Goal: Transaction & Acquisition: Purchase product/service

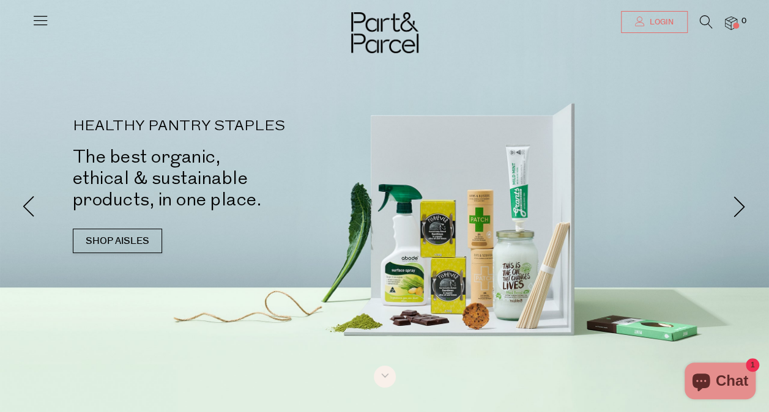
type input "[EMAIL_ADDRESS][DOMAIN_NAME]"
click at [659, 28] on span "Login" at bounding box center [660, 22] width 27 height 10
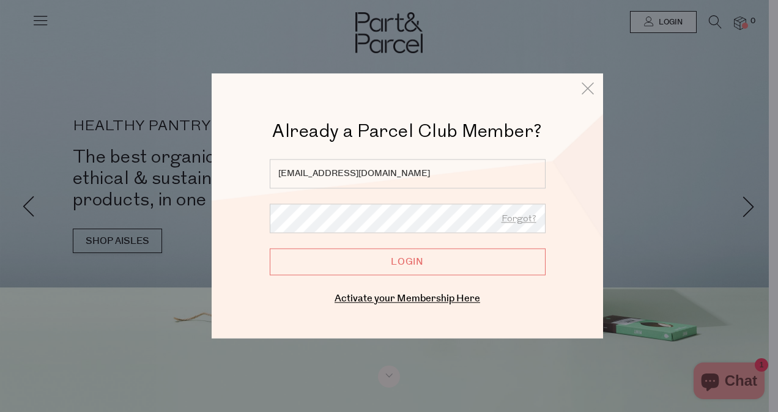
click at [401, 267] on input "Login" at bounding box center [408, 261] width 276 height 27
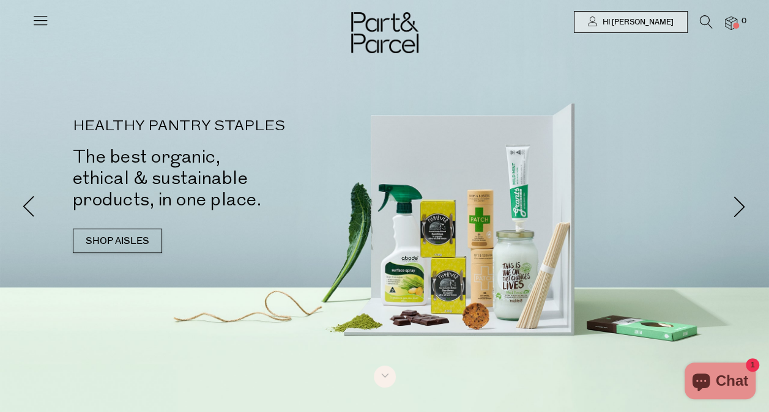
click at [45, 16] on icon at bounding box center [40, 20] width 17 height 17
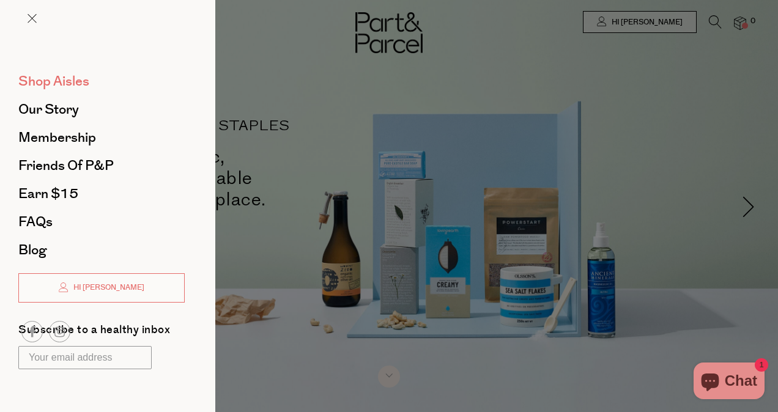
click at [70, 76] on span "Shop Aisles" at bounding box center [53, 82] width 71 height 20
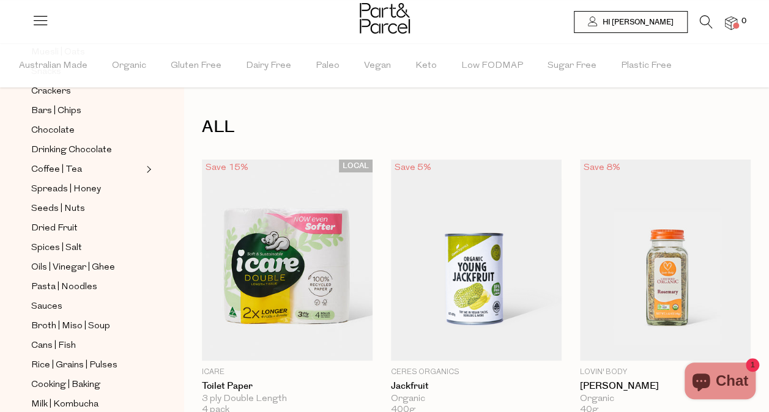
click at [700, 21] on icon at bounding box center [706, 21] width 13 height 13
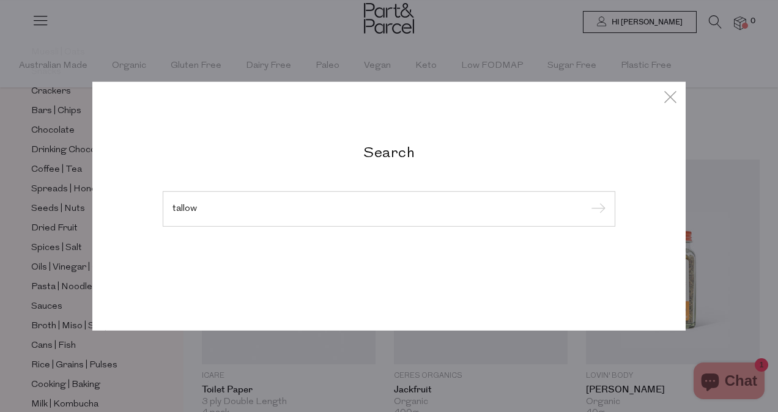
type input "tallow"
click at [587, 201] on input "submit" at bounding box center [596, 210] width 18 height 18
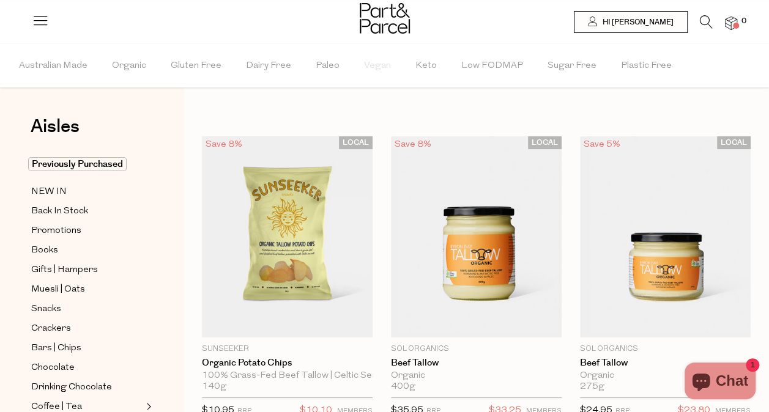
click at [702, 21] on icon at bounding box center [706, 21] width 13 height 13
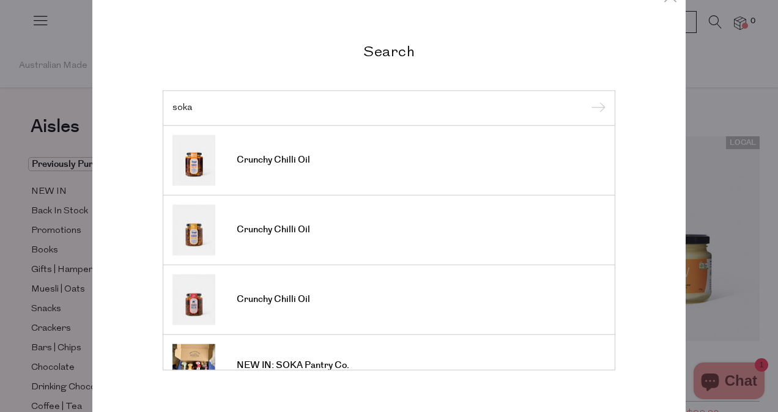
type input "soka"
click at [587, 100] on input "submit" at bounding box center [596, 109] width 18 height 18
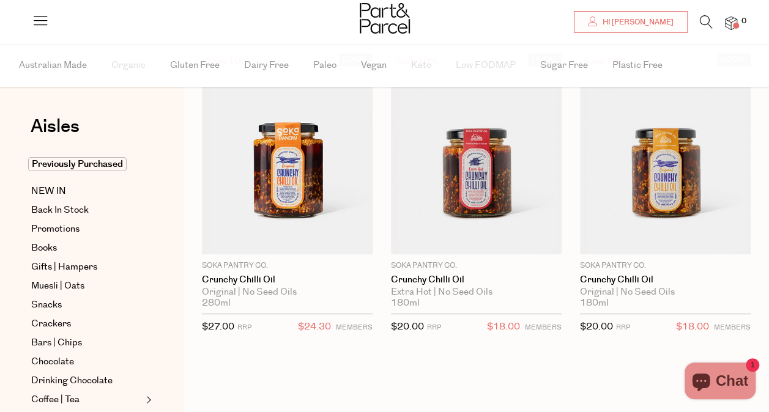
scroll to position [83, 0]
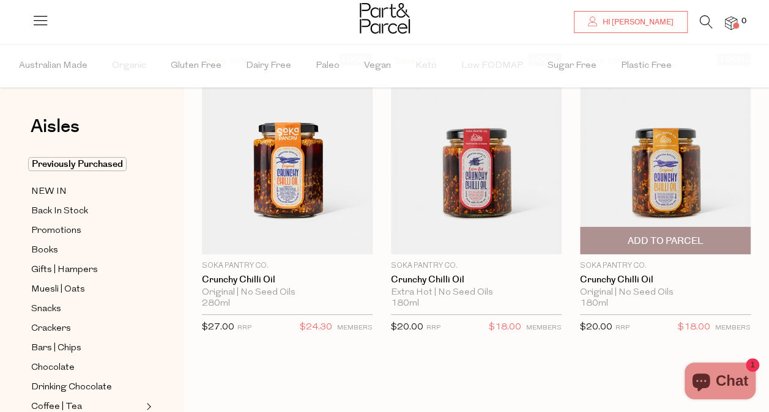
click at [670, 239] on span "Add To Parcel" at bounding box center [665, 241] width 76 height 13
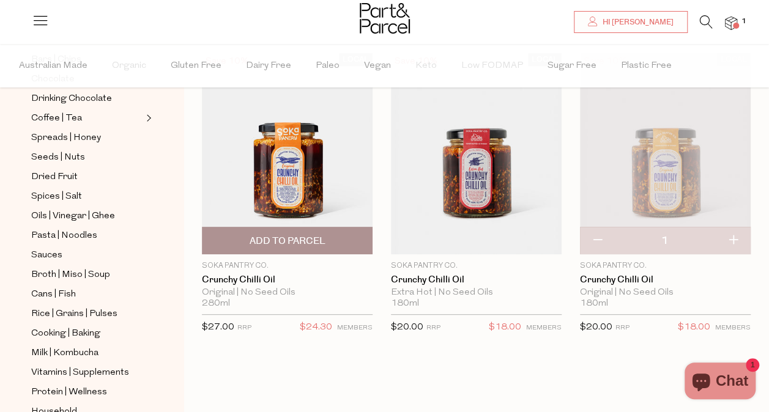
scroll to position [289, 0]
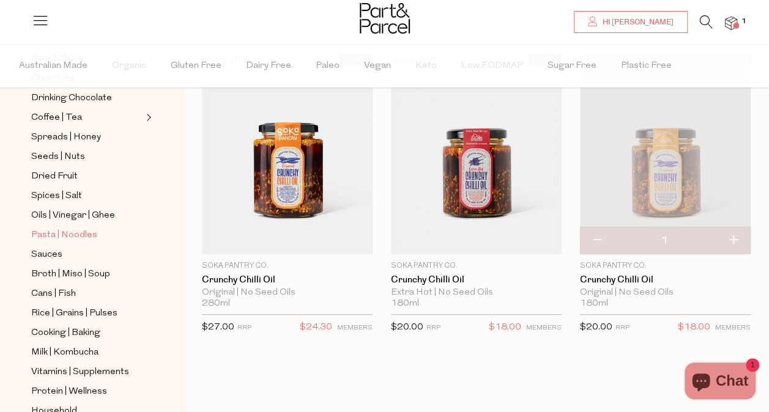
click at [67, 228] on span "Pasta | Noodles" at bounding box center [64, 235] width 66 height 15
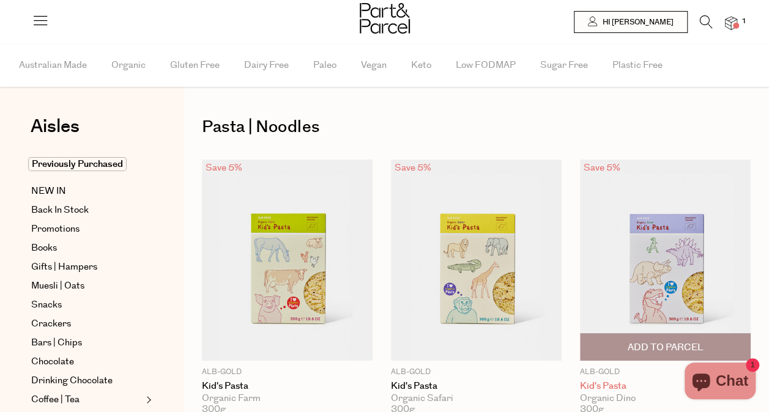
click at [616, 390] on link "Kid's Pasta" at bounding box center [665, 386] width 171 height 11
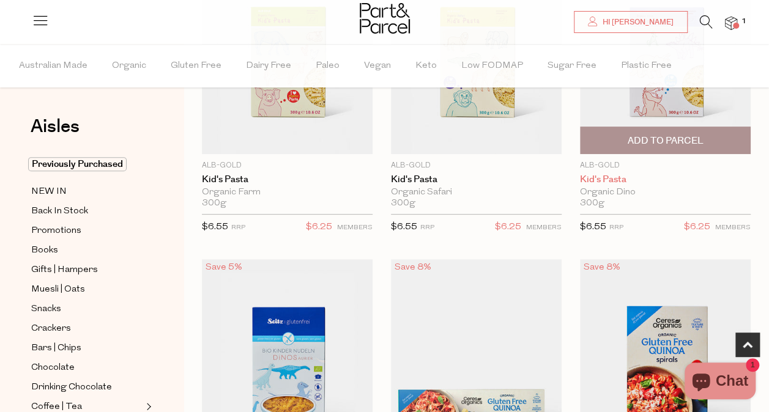
scroll to position [213, 0]
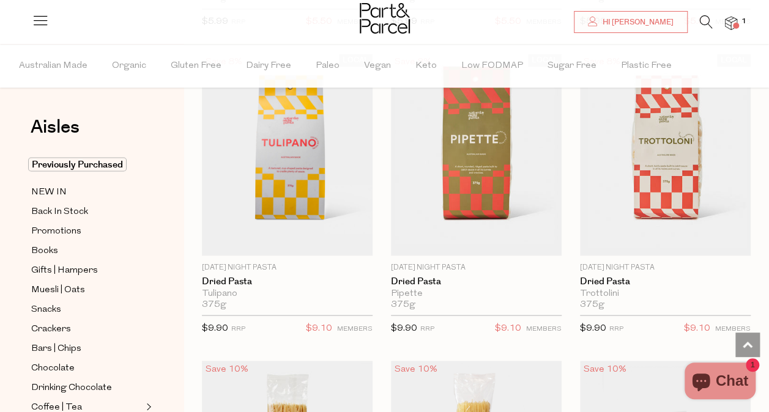
scroll to position [1027, 0]
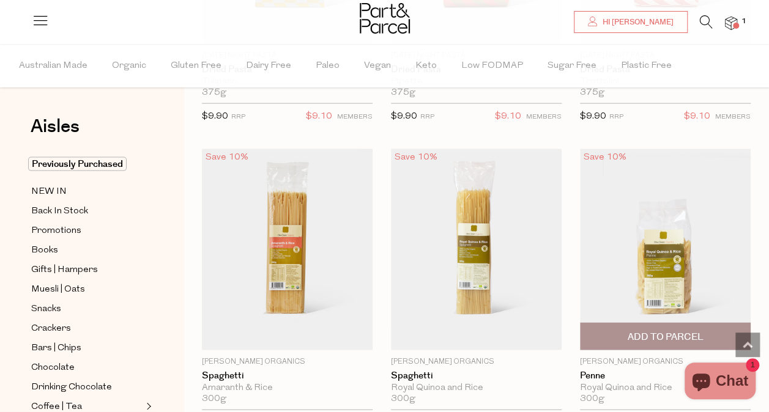
scroll to position [1264, 0]
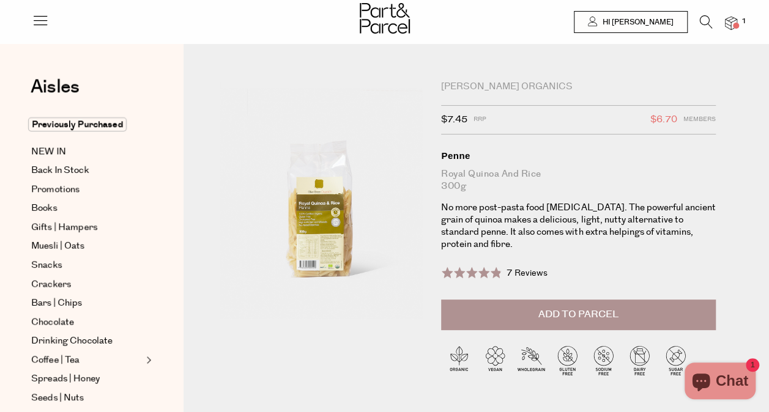
click at [201, 92] on div "Pasta | Noodles [PERSON_NAME] Organics $7.45 RRP $6.70 Members Available: In St…" at bounding box center [476, 245] width 585 height 367
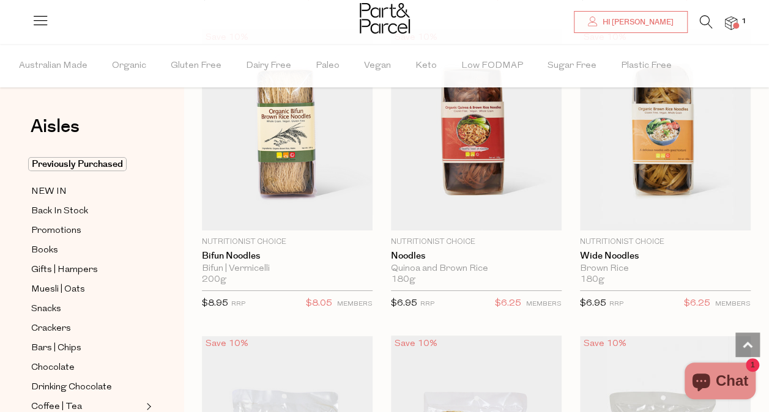
scroll to position [4435, 0]
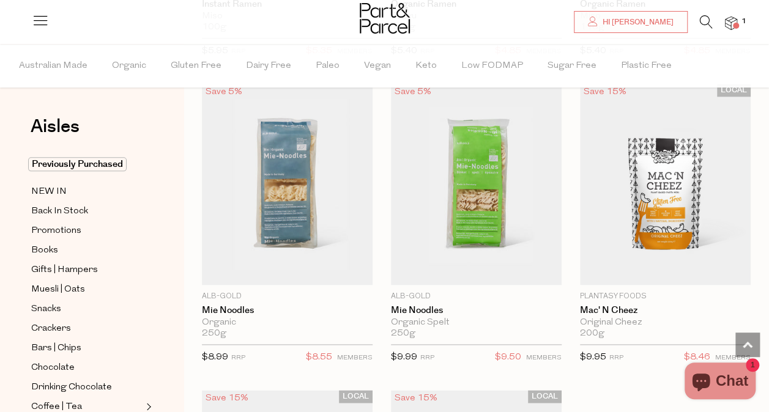
scroll to position [5301, 0]
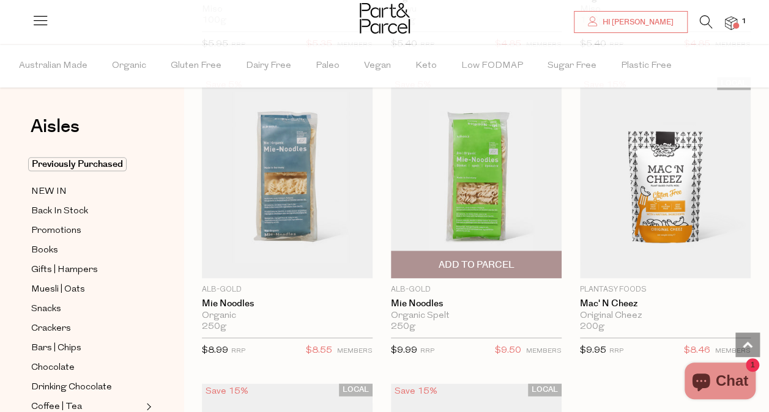
click at [499, 183] on img at bounding box center [476, 177] width 171 height 201
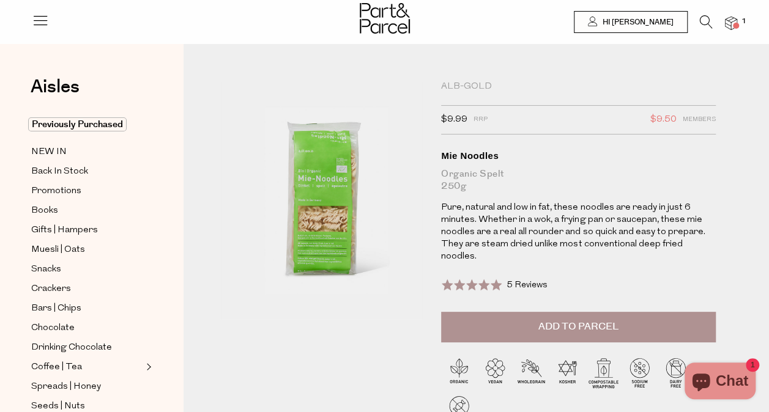
click at [603, 320] on span "Add to Parcel" at bounding box center [578, 327] width 80 height 14
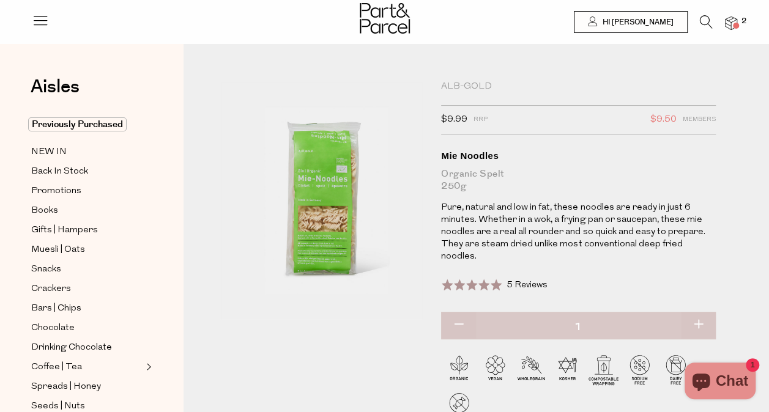
click at [736, 21] on img at bounding box center [731, 24] width 12 height 14
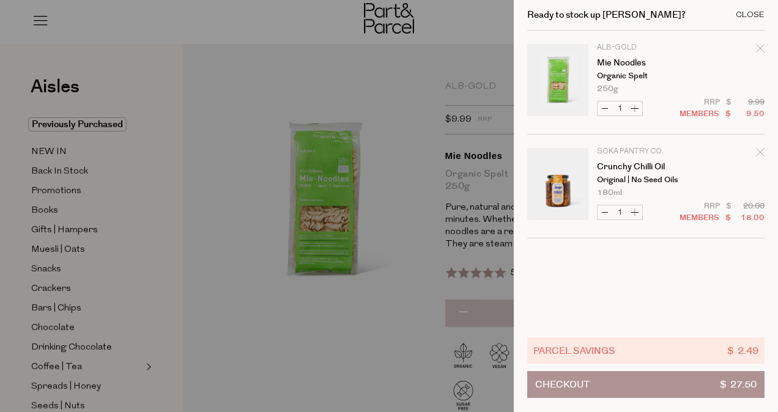
click at [759, 11] on div "Close" at bounding box center [750, 15] width 29 height 8
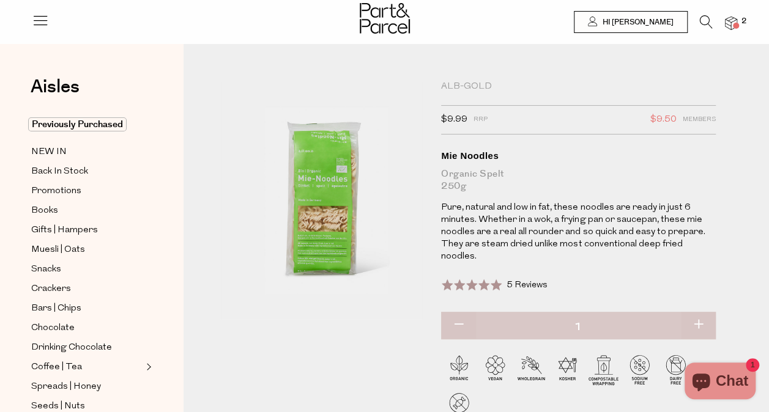
click at [705, 21] on icon at bounding box center [706, 21] width 13 height 13
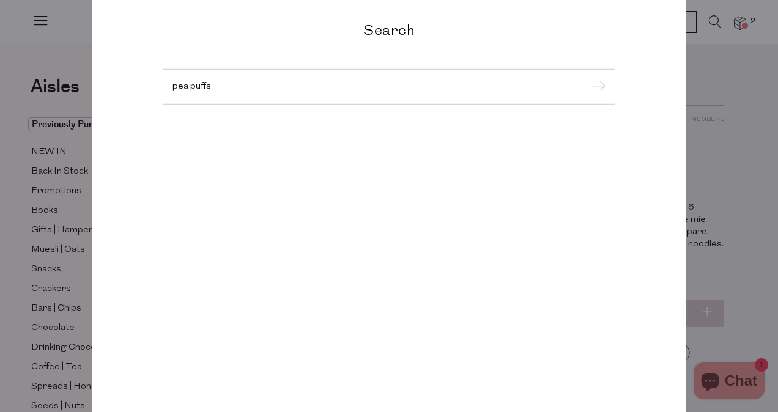
type input "pea puffs"
click at [587, 78] on input "submit" at bounding box center [596, 87] width 18 height 18
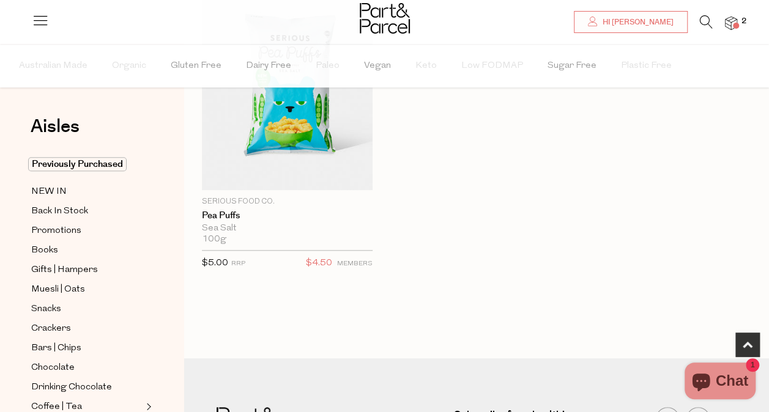
scroll to position [459, 0]
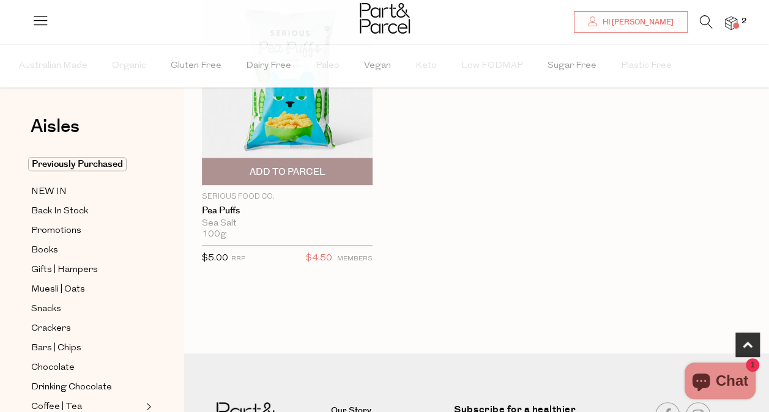
click at [285, 177] on span "Add To Parcel" at bounding box center [287, 171] width 163 height 26
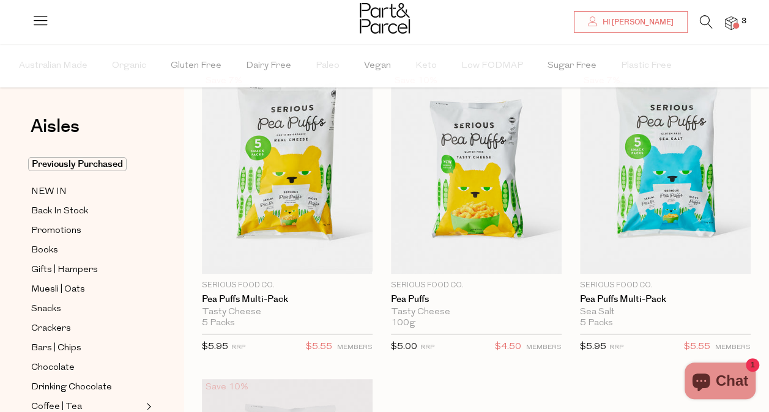
scroll to position [88, 0]
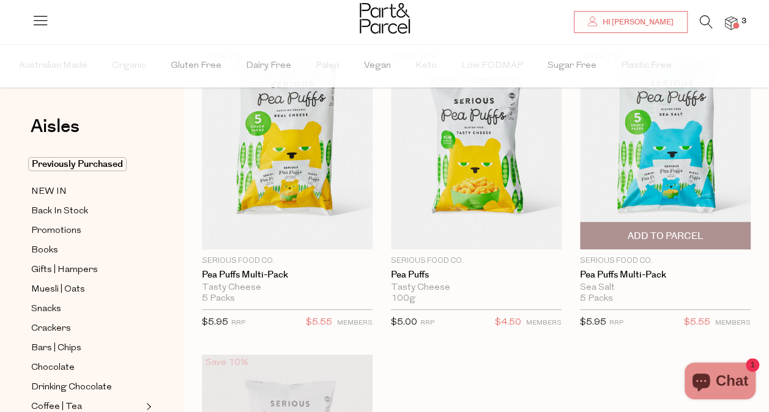
click at [679, 232] on span "Add To Parcel" at bounding box center [665, 236] width 76 height 13
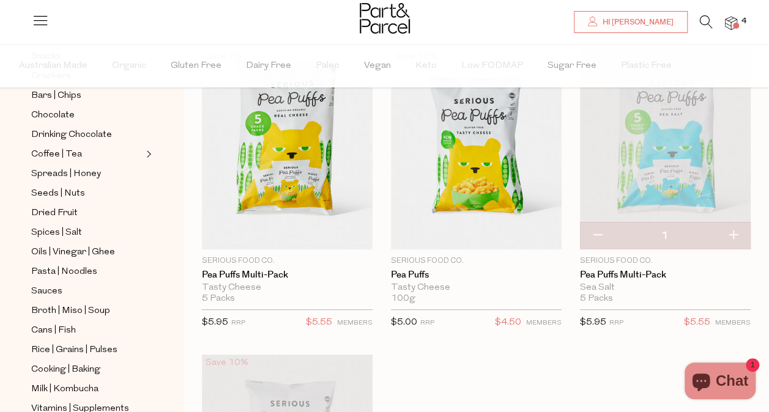
scroll to position [254, 0]
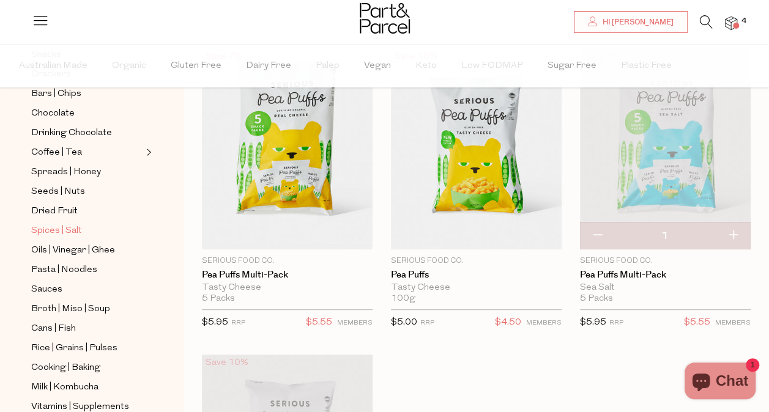
click at [50, 224] on span "Spices | Salt" at bounding box center [56, 231] width 51 height 15
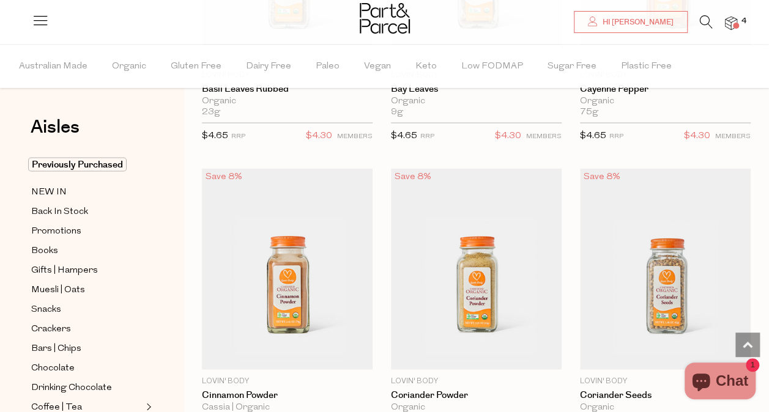
scroll to position [3396, 0]
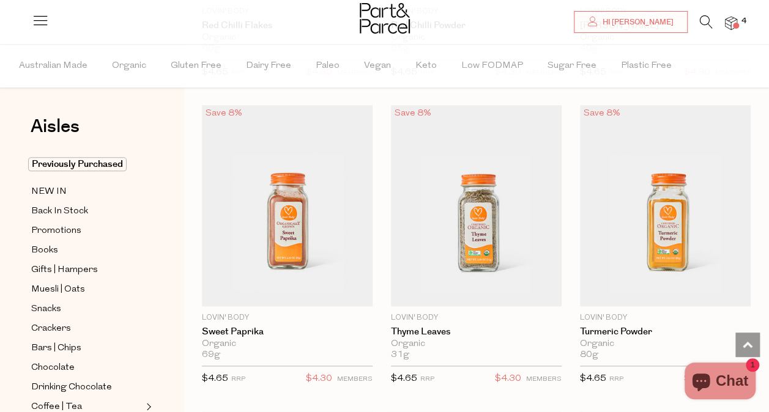
scroll to position [5311, 0]
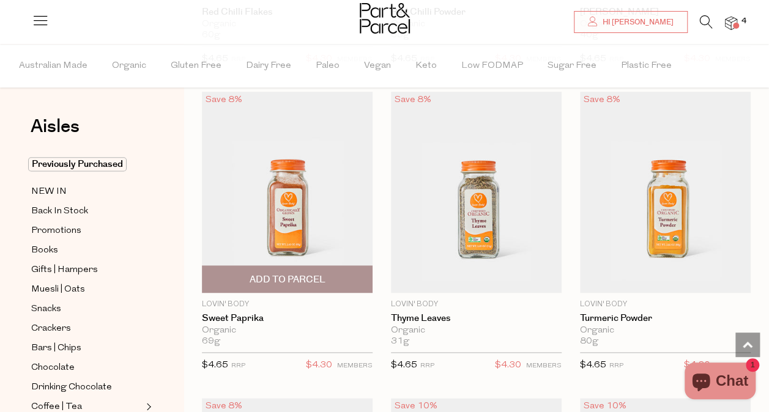
click at [289, 273] on span "Add To Parcel" at bounding box center [287, 279] width 76 height 13
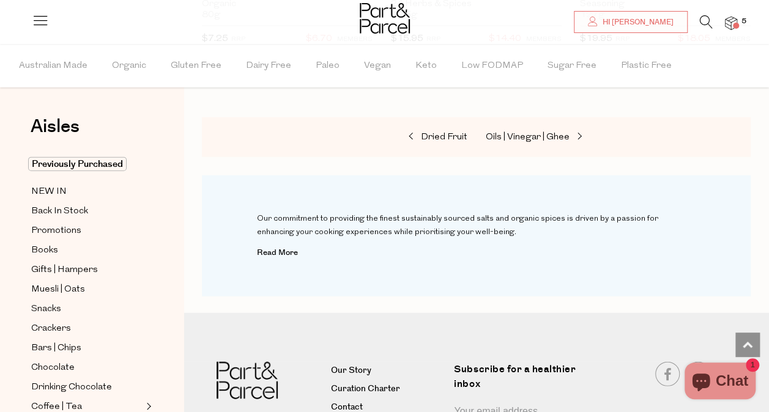
scroll to position [5945, 0]
click at [41, 185] on span "NEW IN" at bounding box center [48, 192] width 35 height 15
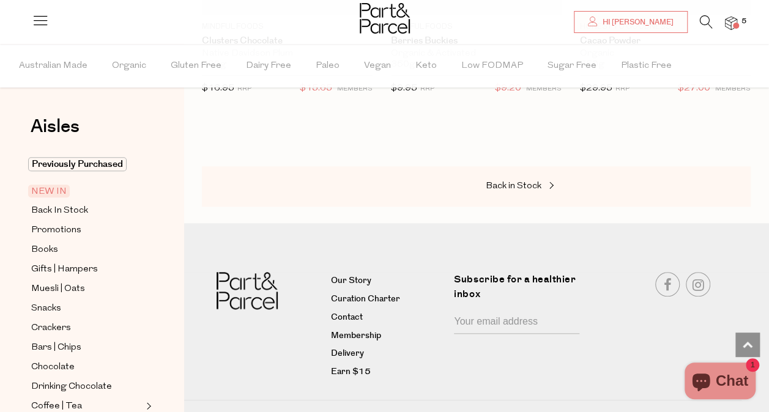
scroll to position [2799, 0]
click at [54, 326] on span "Crackers" at bounding box center [51, 328] width 40 height 15
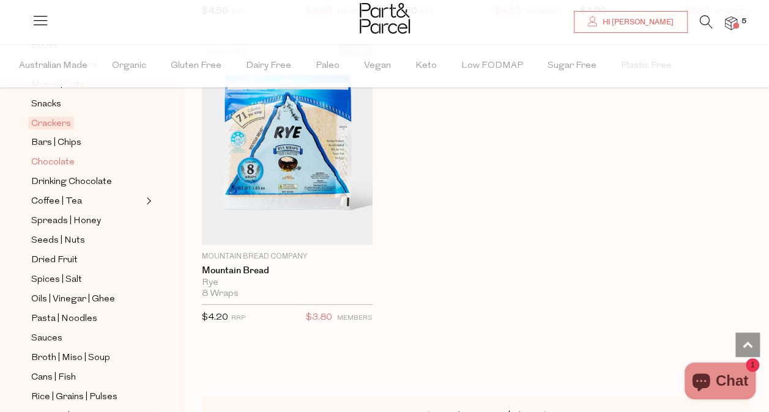
scroll to position [208, 0]
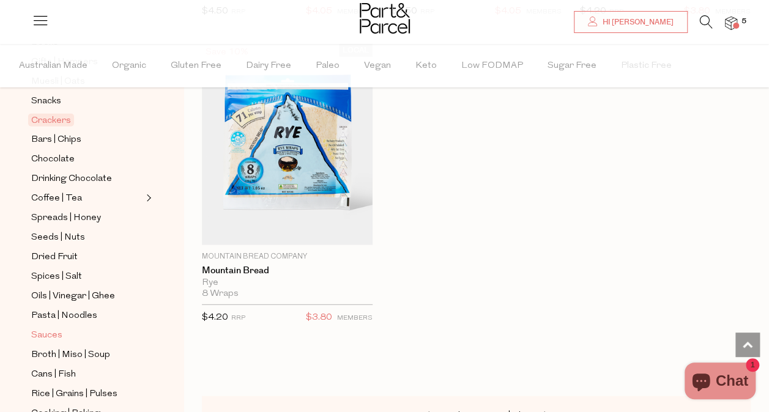
click at [53, 329] on span "Sauces" at bounding box center [46, 336] width 31 height 15
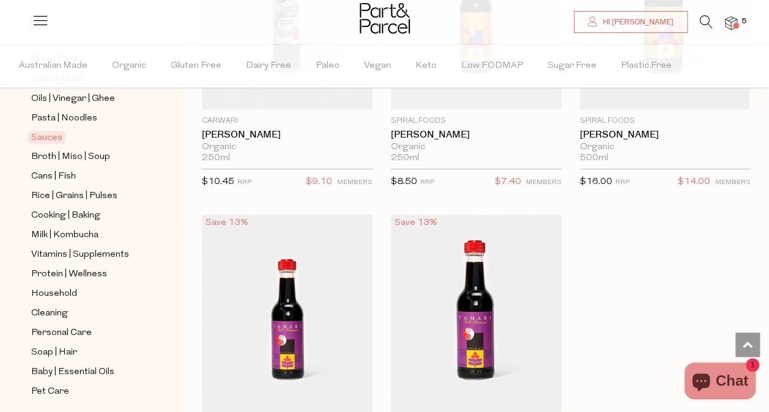
scroll to position [428, 0]
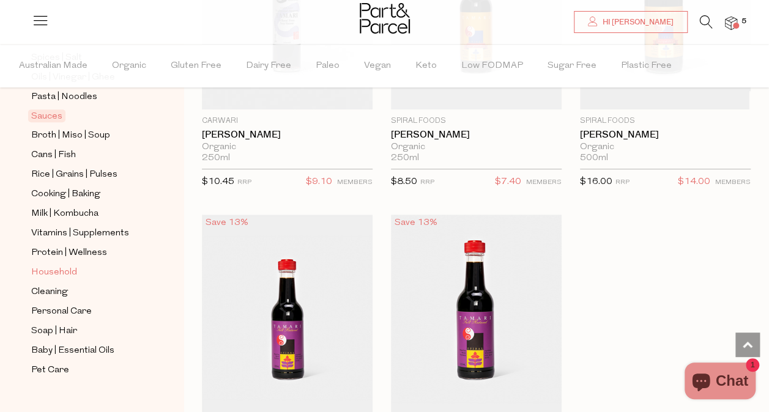
click at [59, 265] on span "Household" at bounding box center [54, 272] width 46 height 15
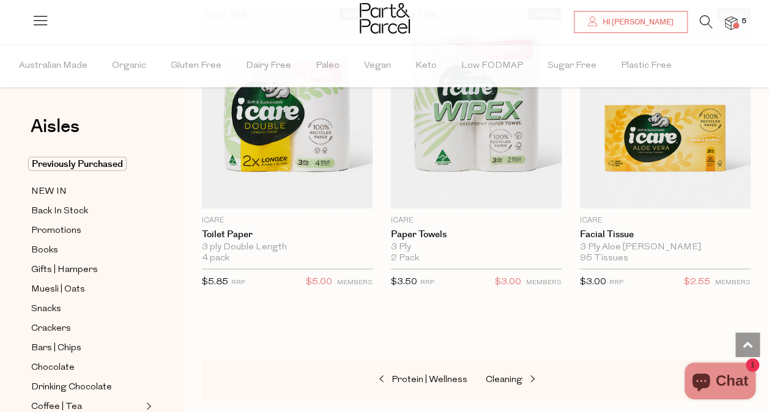
scroll to position [8126, 0]
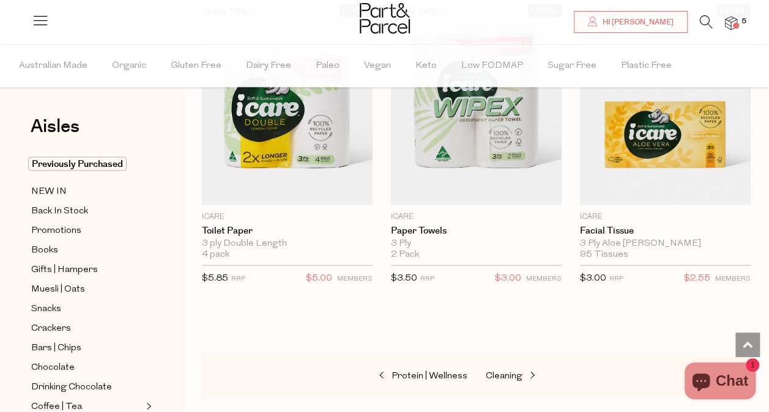
click at [704, 22] on icon at bounding box center [706, 21] width 13 height 13
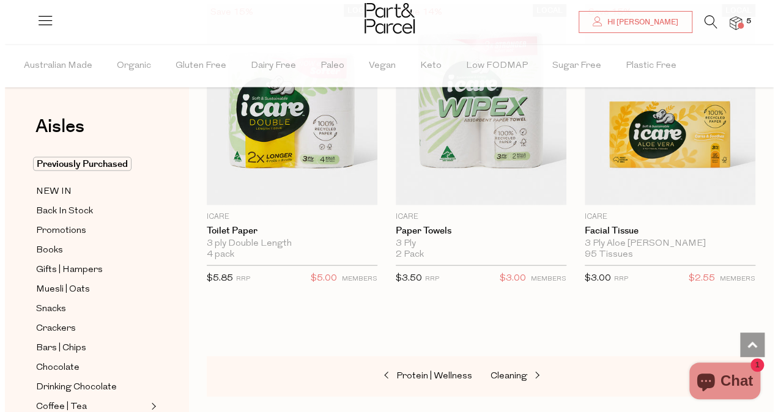
scroll to position [8222, 0]
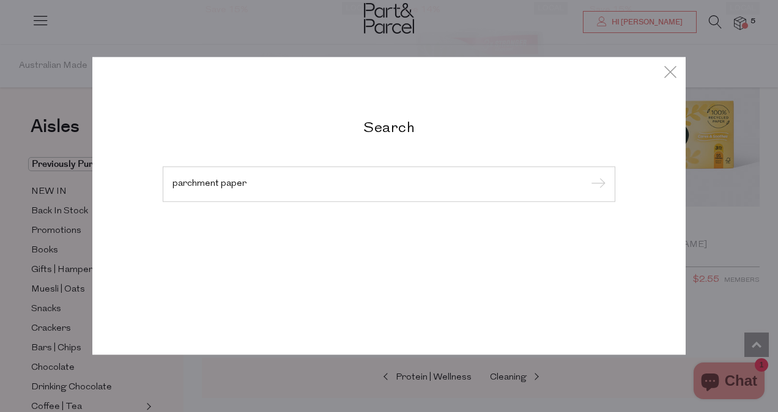
type input "parchment paper"
click at [587, 176] on input "submit" at bounding box center [596, 185] width 18 height 18
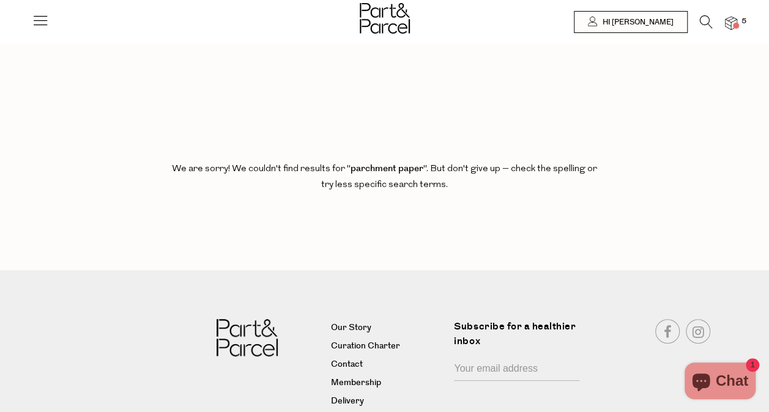
click at [701, 28] on icon at bounding box center [706, 21] width 13 height 13
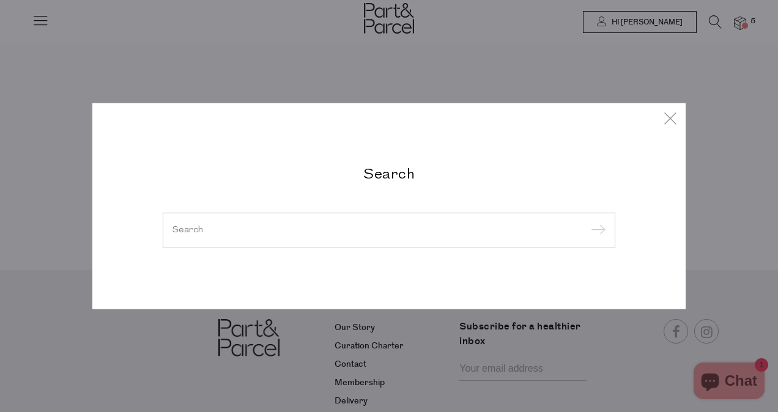
click at [417, 235] on input "search" at bounding box center [389, 230] width 433 height 9
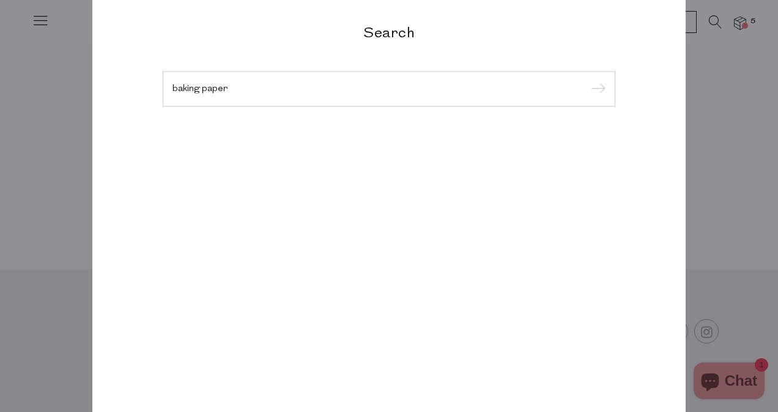
type input "baking paper"
click at [587, 81] on input "submit" at bounding box center [596, 90] width 18 height 18
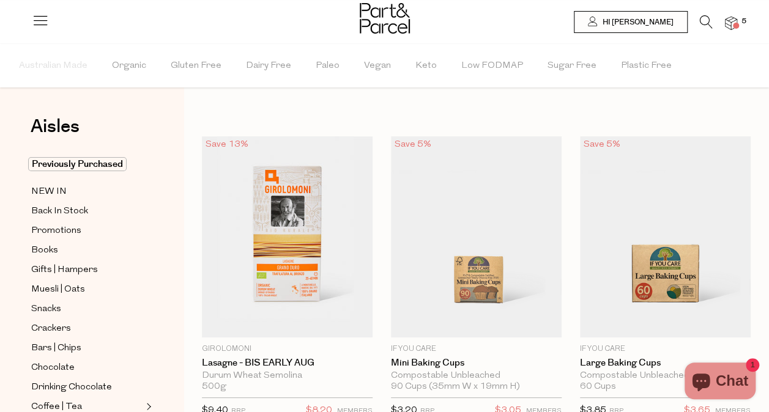
click at [708, 27] on icon at bounding box center [706, 21] width 13 height 13
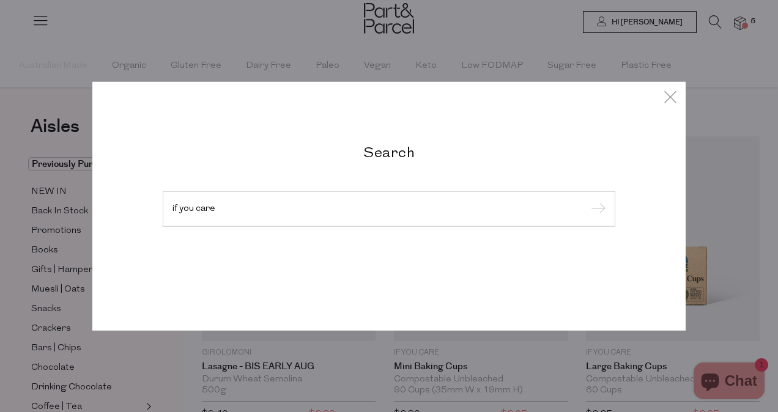
type input "if you care"
click at [587, 201] on input "submit" at bounding box center [596, 210] width 18 height 18
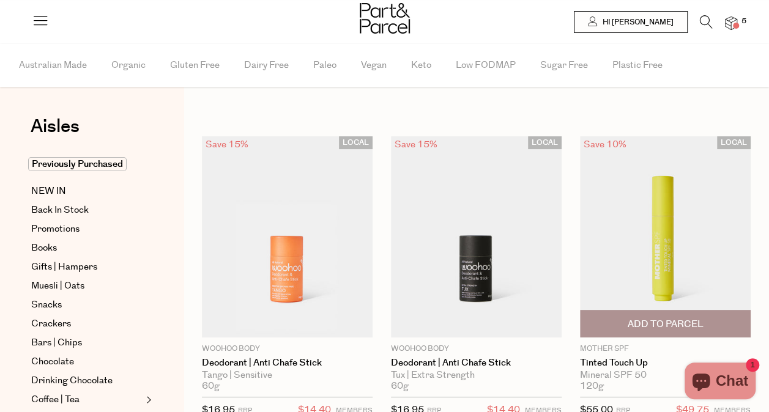
click at [651, 389] on div "120g {{max_qty_message}}" at bounding box center [665, 386] width 171 height 11
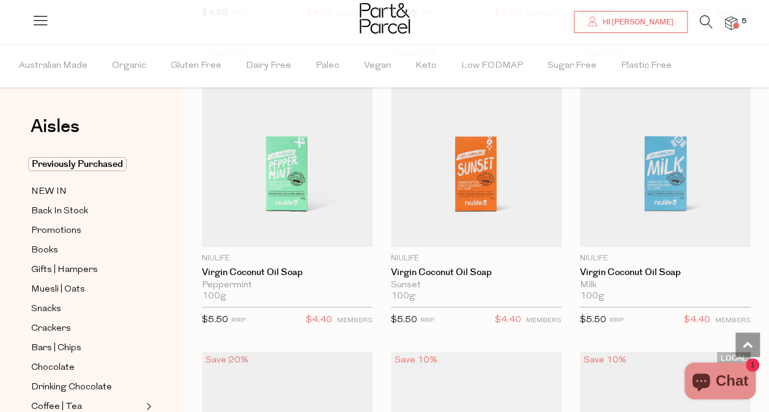
scroll to position [1931, 0]
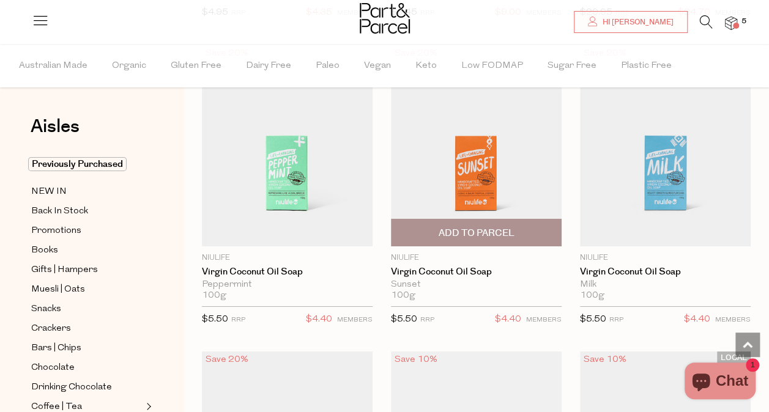
click at [471, 162] on img at bounding box center [476, 145] width 171 height 201
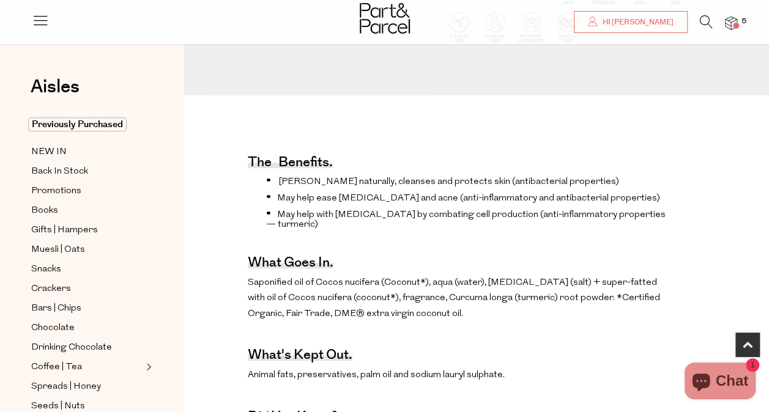
scroll to position [374, 0]
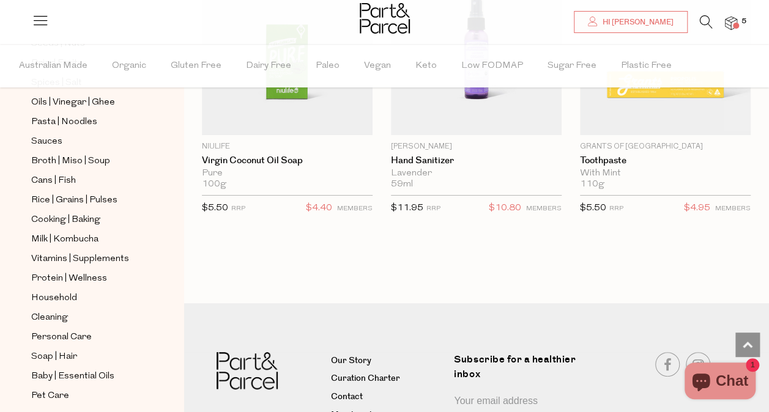
scroll to position [406, 0]
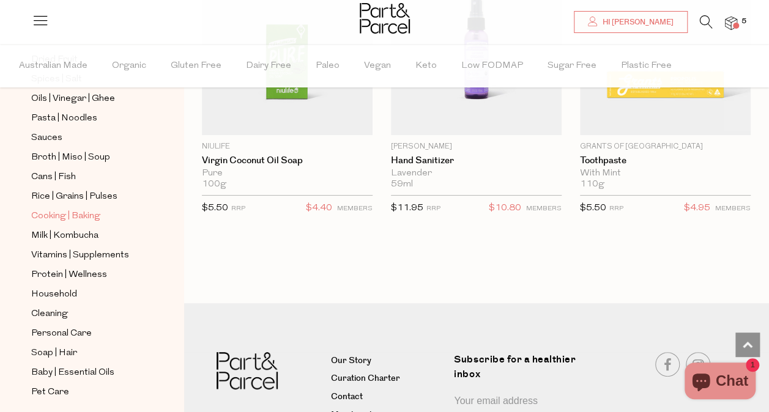
click at [68, 209] on span "Cooking | Baking" at bounding box center [65, 216] width 69 height 15
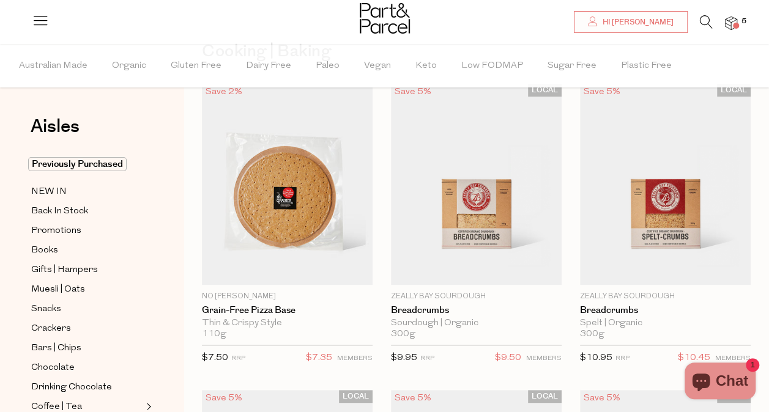
scroll to position [76, 0]
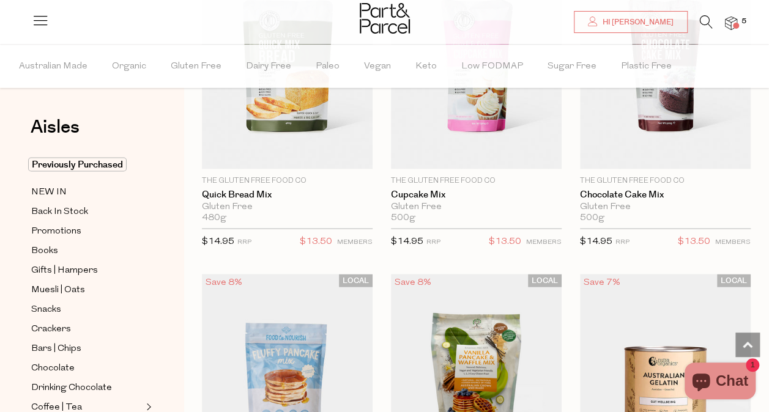
click at [666, 362] on img at bounding box center [665, 373] width 171 height 201
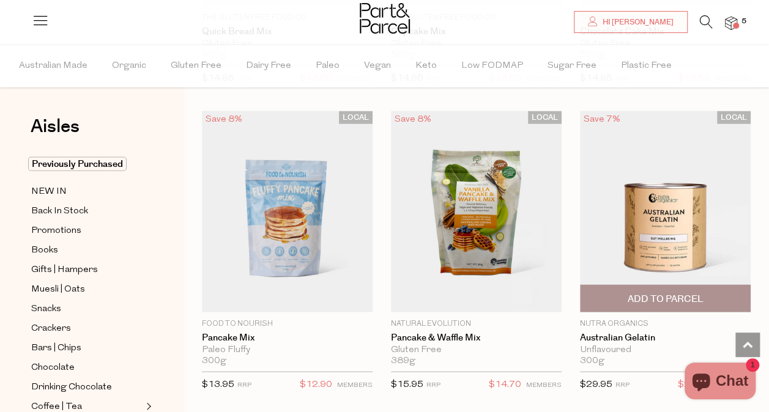
scroll to position [1282, 0]
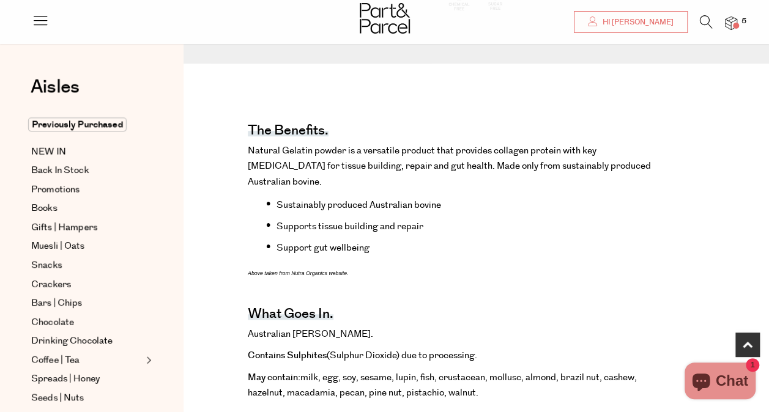
scroll to position [379, 0]
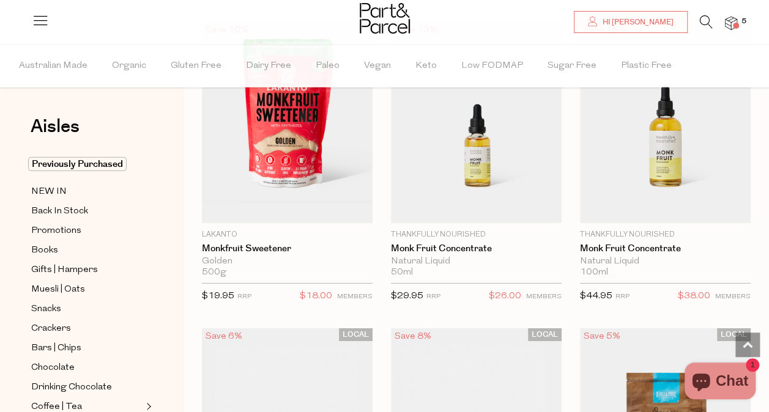
scroll to position [4331, 0]
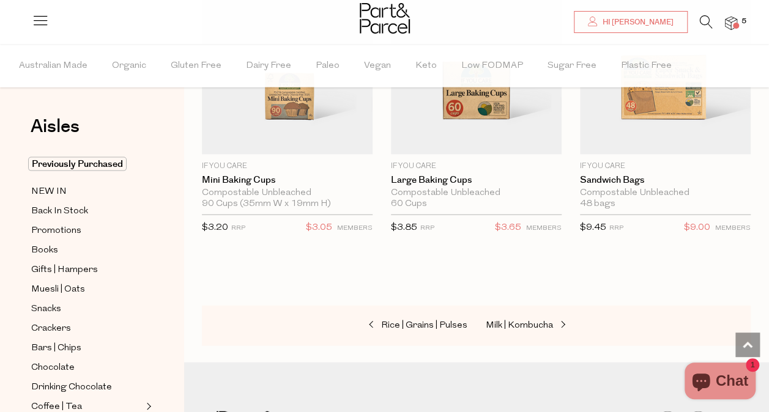
scroll to position [8218, 0]
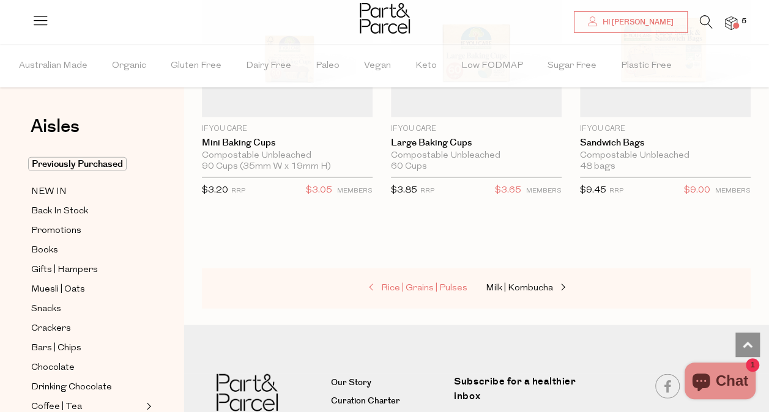
click at [442, 284] on span "Rice | Grains | Pulses" at bounding box center [424, 288] width 86 height 9
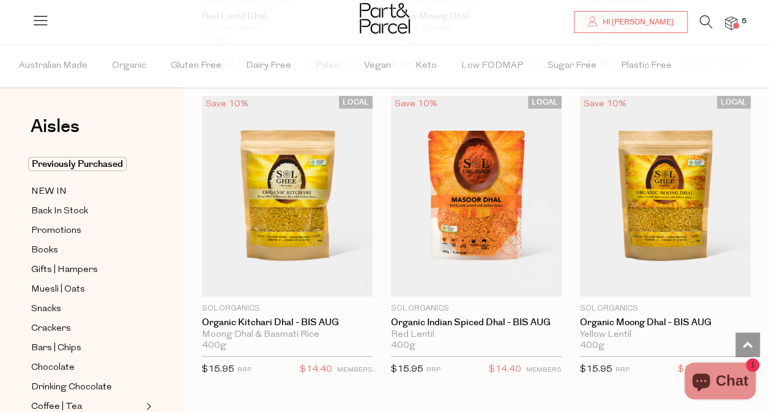
scroll to position [3941, 0]
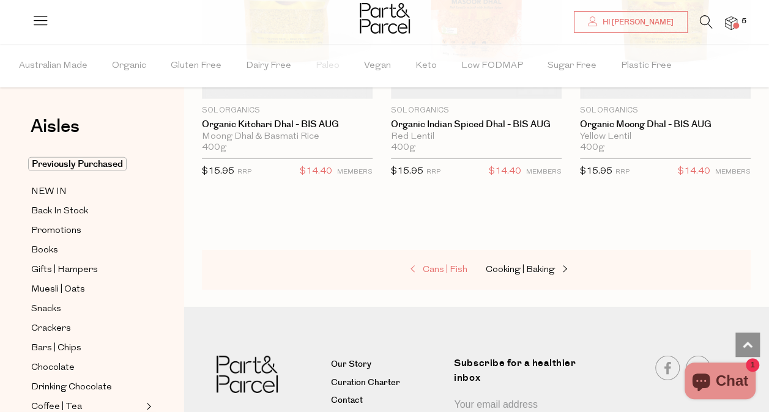
click at [456, 265] on span "Cans | Fish" at bounding box center [445, 269] width 45 height 9
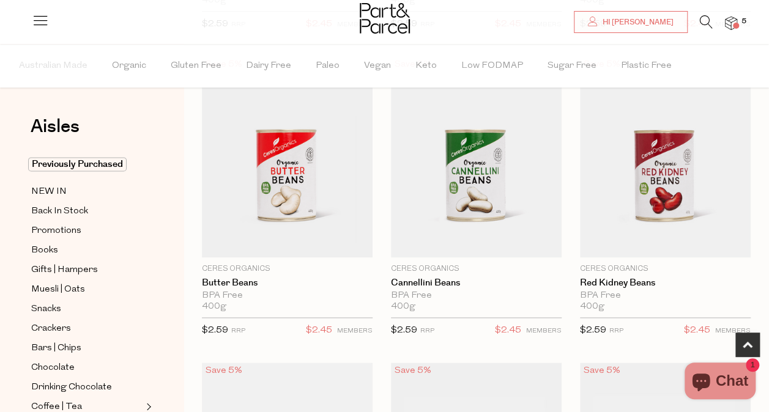
scroll to position [723, 0]
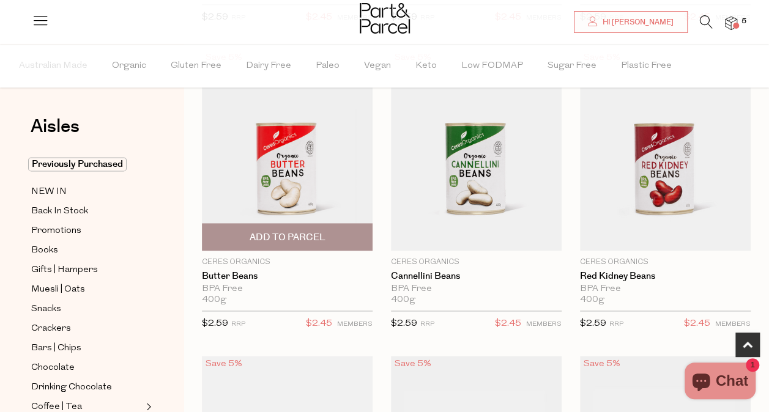
click at [282, 225] on span "Add To Parcel" at bounding box center [287, 237] width 163 height 26
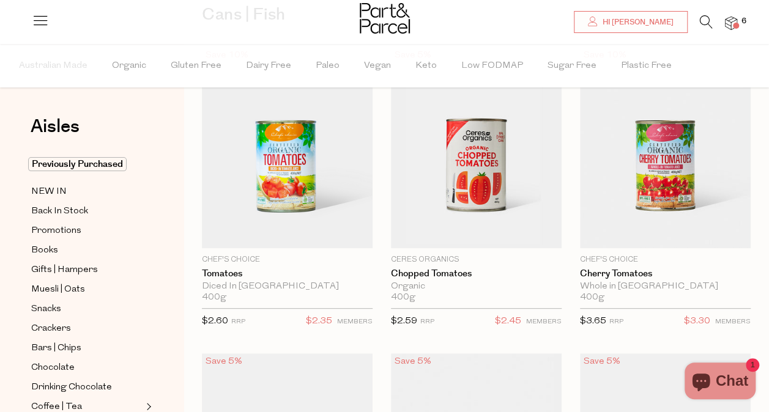
scroll to position [110, 0]
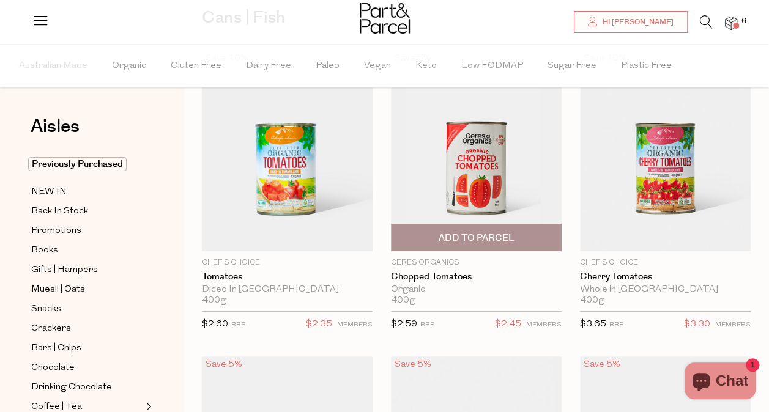
click at [458, 232] on span "Add To Parcel" at bounding box center [476, 238] width 76 height 13
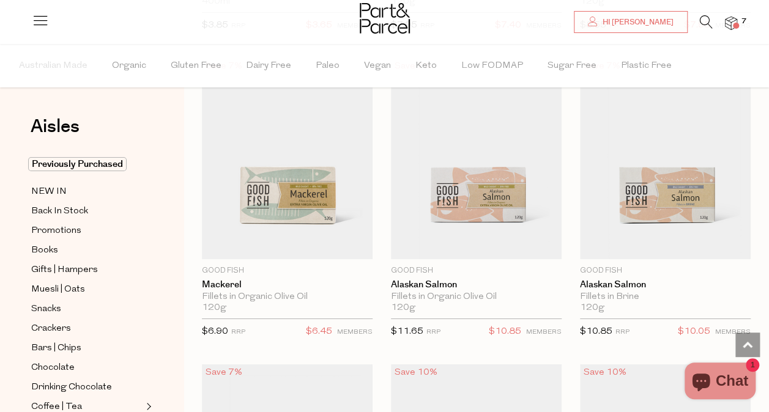
scroll to position [2022, 0]
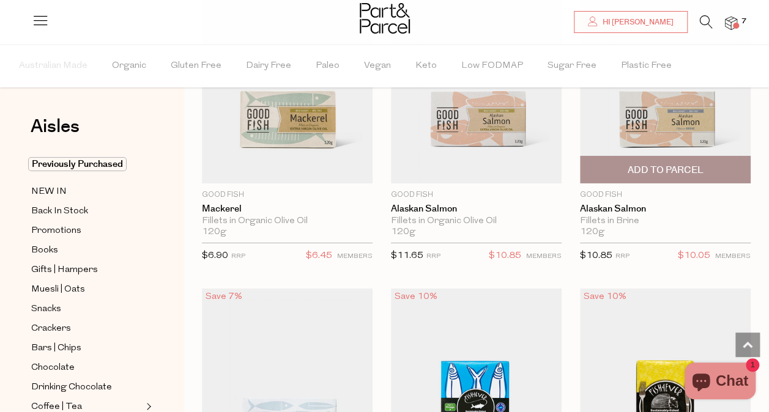
click at [688, 164] on span "Add To Parcel" at bounding box center [665, 170] width 76 height 13
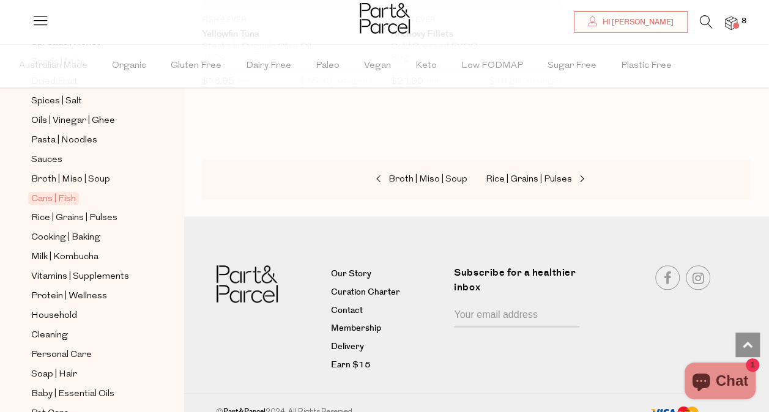
scroll to position [385, 0]
click at [39, 269] on span "Vitamins | Supplements" at bounding box center [80, 276] width 98 height 15
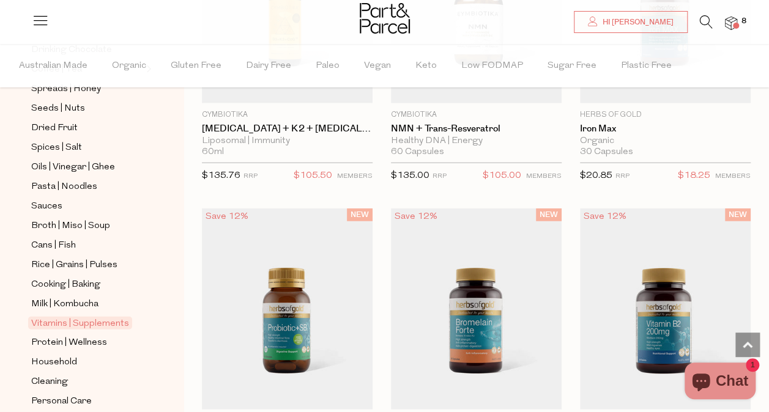
scroll to position [1490, 0]
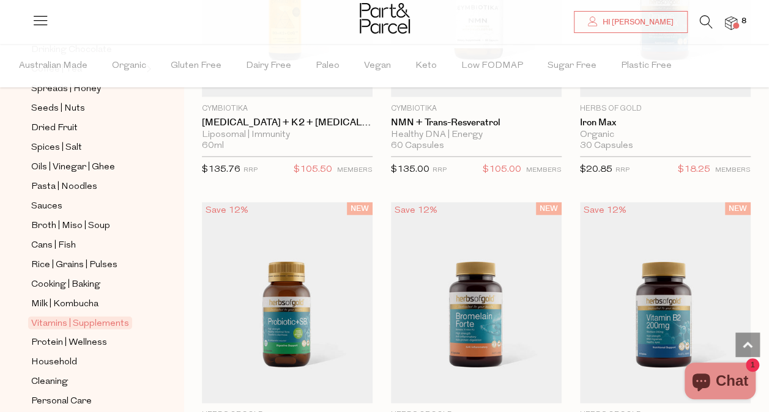
click at [705, 17] on icon at bounding box center [706, 21] width 13 height 13
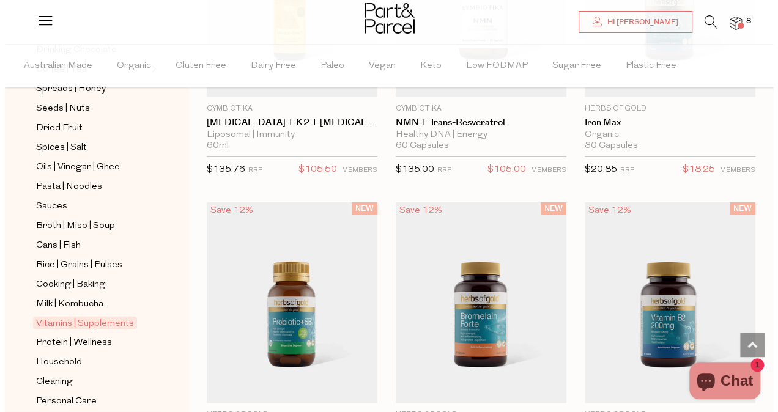
scroll to position [1505, 0]
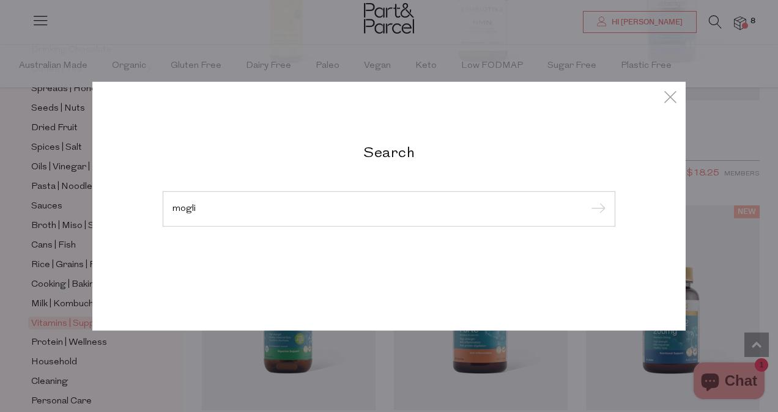
type input "mogli"
click at [587, 201] on input "submit" at bounding box center [596, 210] width 18 height 18
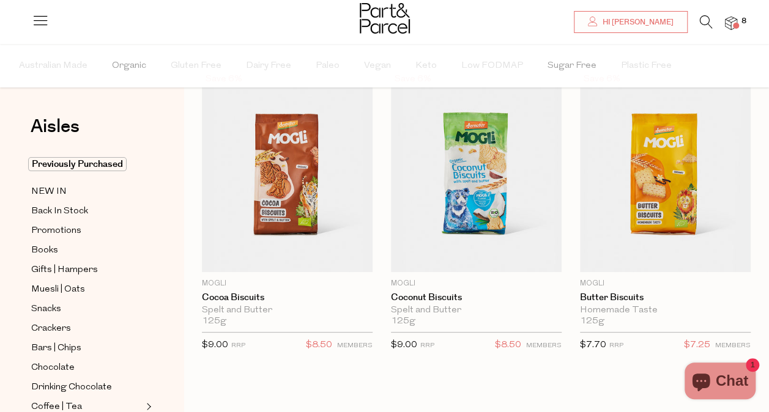
scroll to position [65, 0]
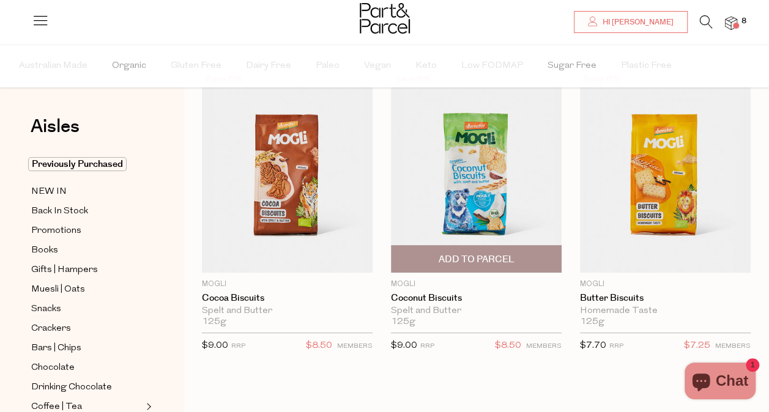
click at [480, 185] on img at bounding box center [476, 172] width 171 height 201
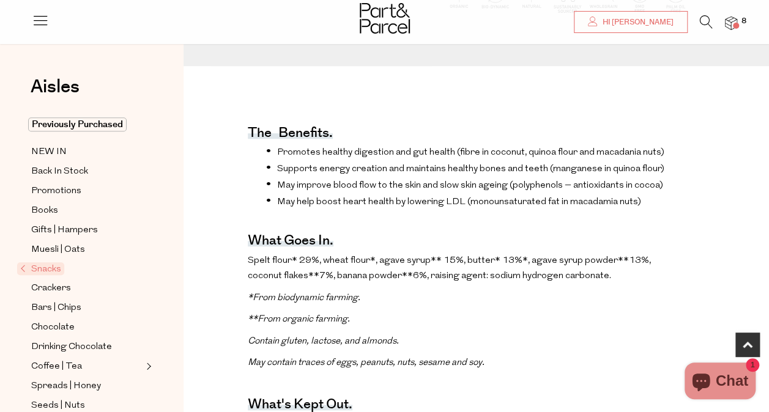
scroll to position [365, 0]
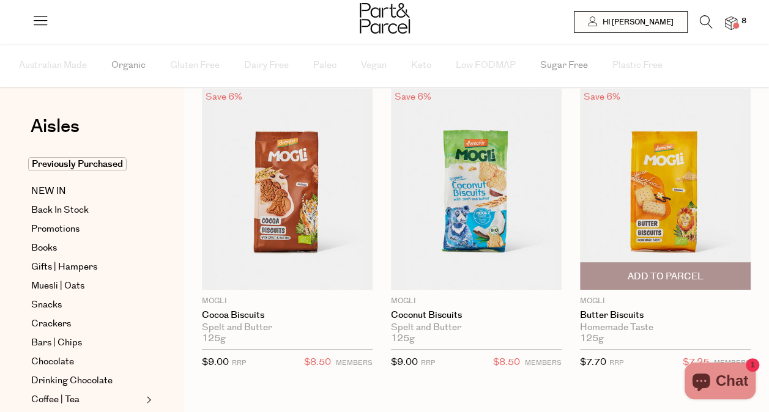
click at [653, 206] on img at bounding box center [665, 189] width 171 height 201
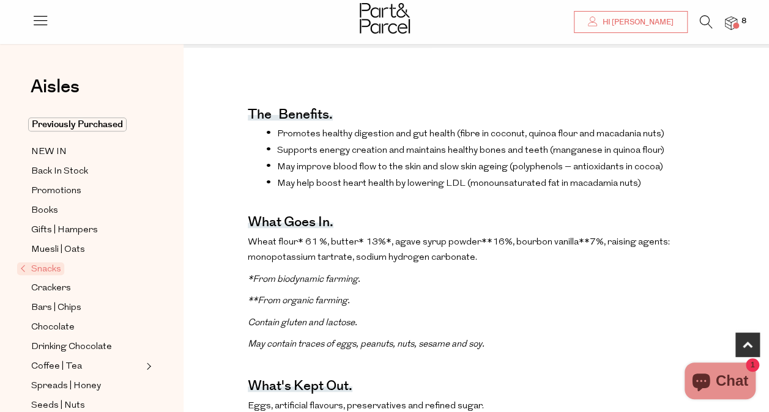
scroll to position [384, 0]
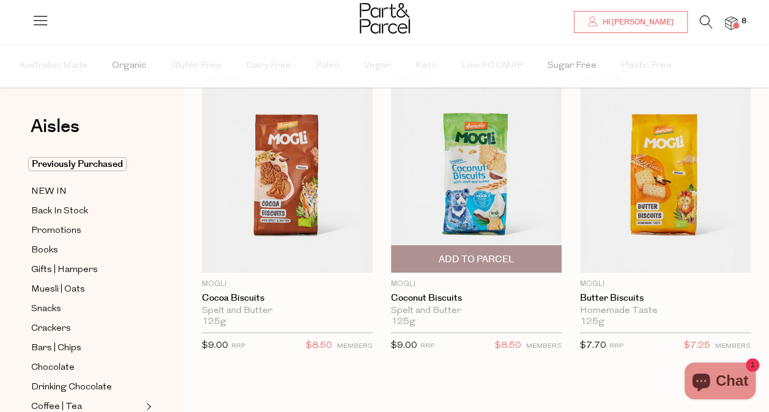
click at [484, 256] on span "Add To Parcel" at bounding box center [476, 259] width 76 height 13
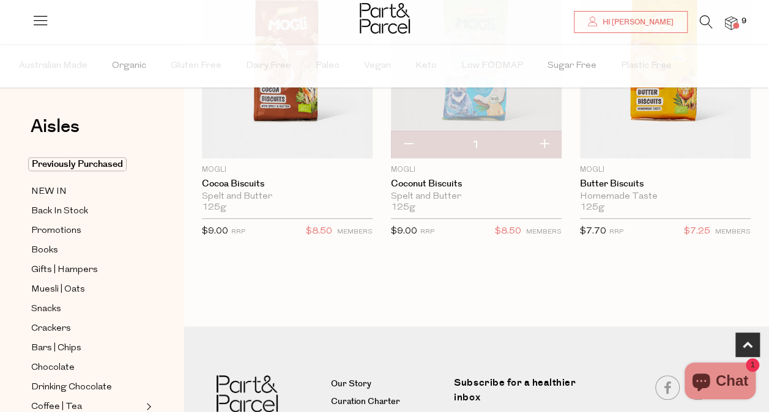
scroll to position [197, 0]
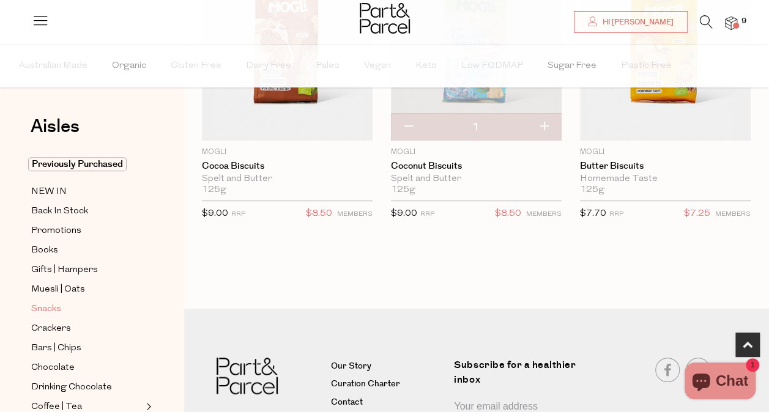
click at [45, 308] on span "Snacks" at bounding box center [46, 309] width 30 height 15
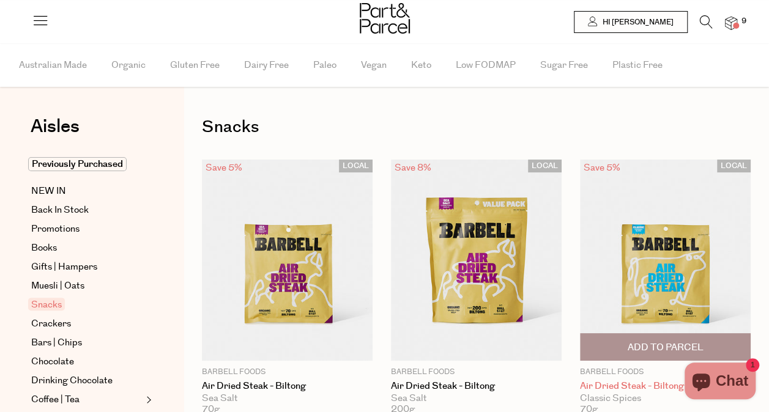
click at [654, 389] on link "Air Dried Steak - Biltong" at bounding box center [665, 386] width 171 height 11
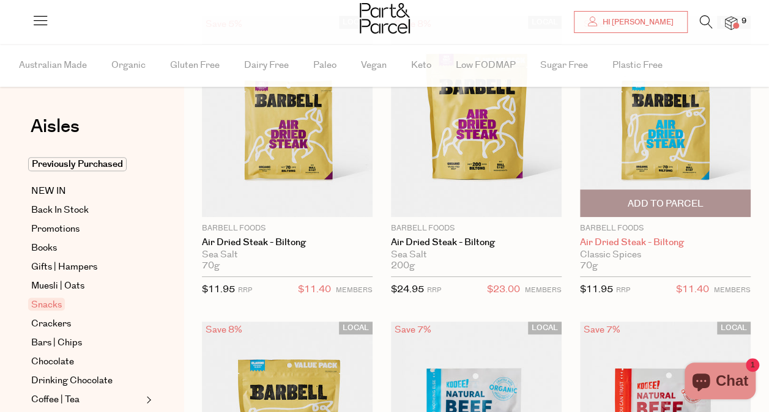
scroll to position [279, 0]
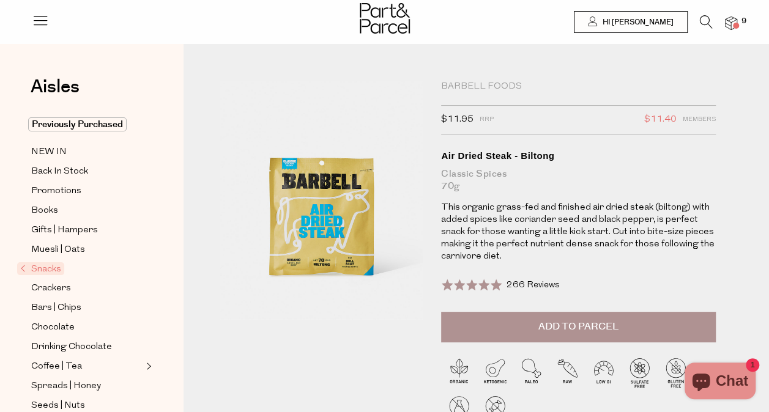
click at [168, 16] on div at bounding box center [384, 20] width 769 height 40
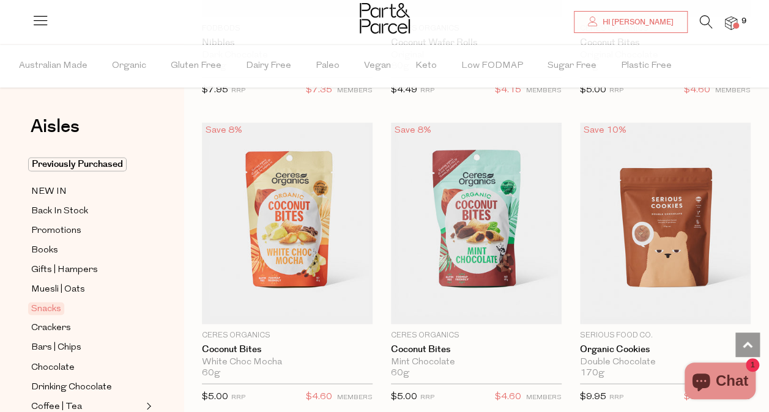
scroll to position [3127, 0]
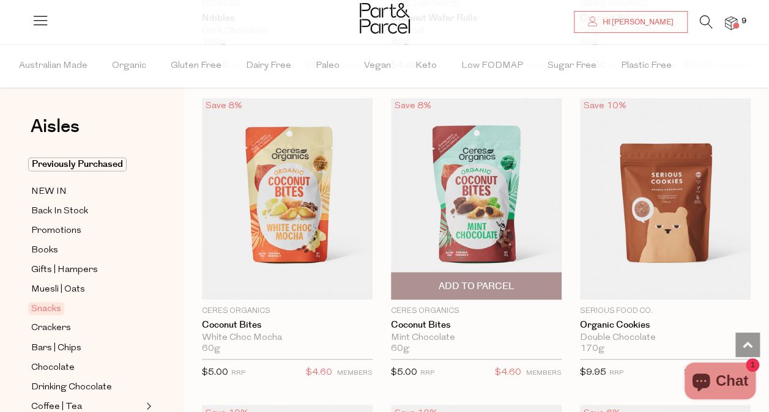
click at [478, 273] on span "Add To Parcel" at bounding box center [476, 286] width 163 height 26
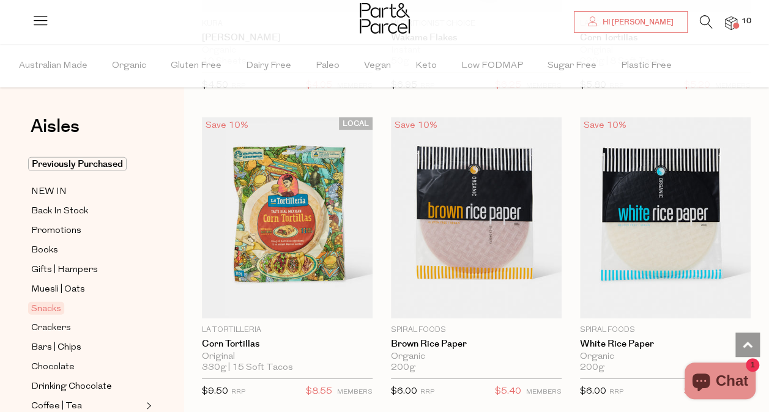
scroll to position [6182, 0]
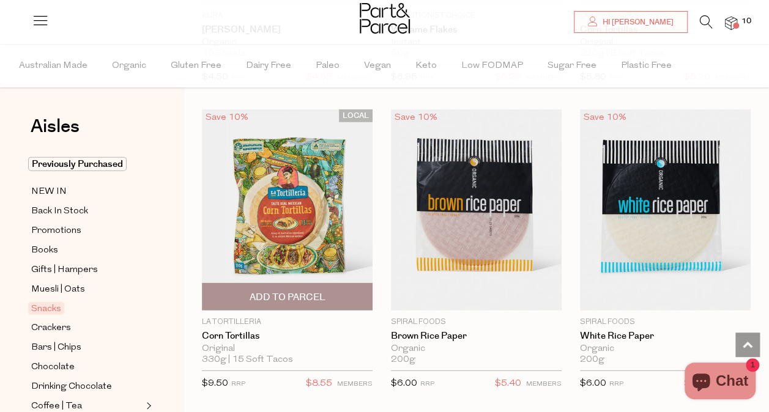
click at [286, 291] on span "Add To Parcel" at bounding box center [287, 297] width 76 height 13
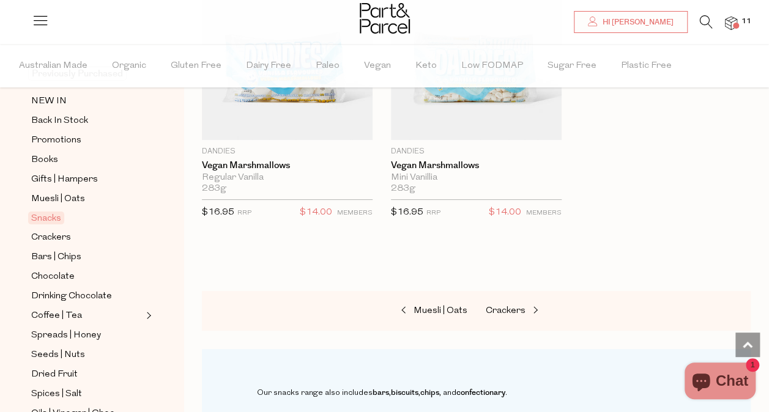
scroll to position [100, 0]
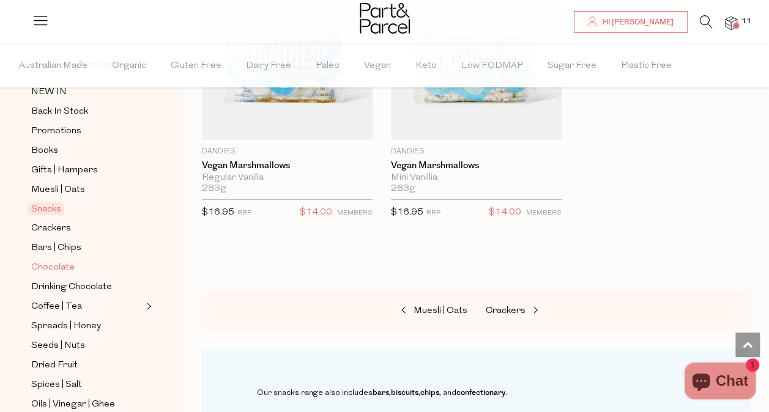
click at [43, 263] on span "Chocolate" at bounding box center [52, 268] width 43 height 15
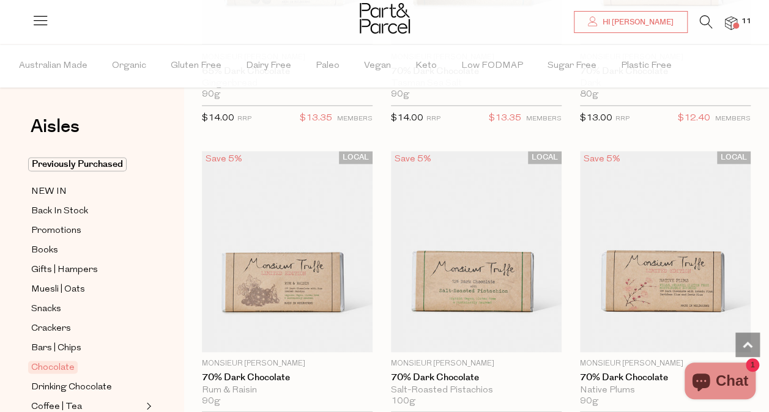
scroll to position [3086, 0]
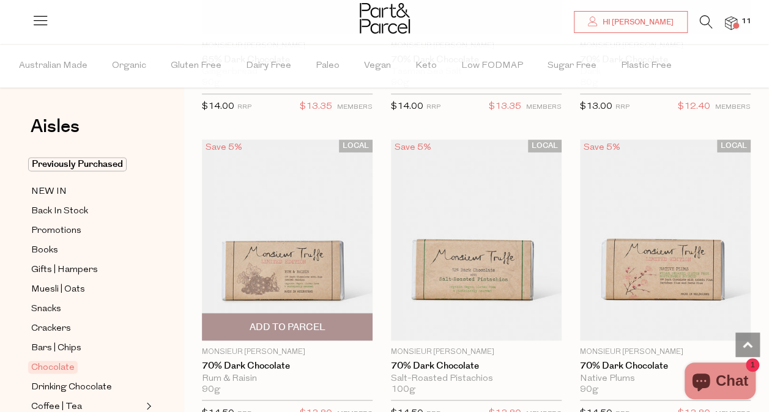
click at [277, 267] on img at bounding box center [287, 239] width 171 height 201
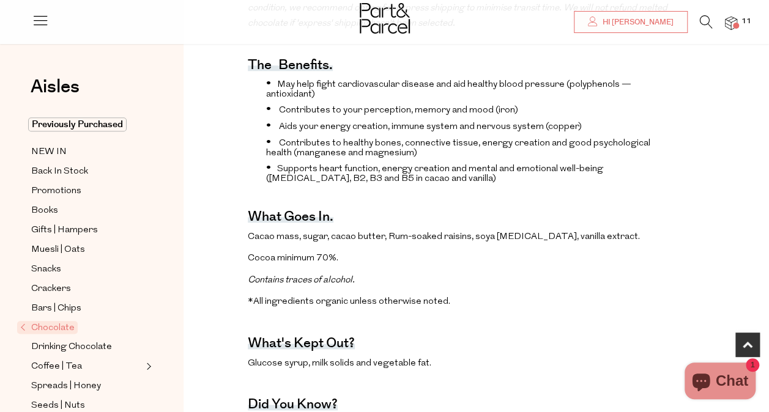
scroll to position [554, 0]
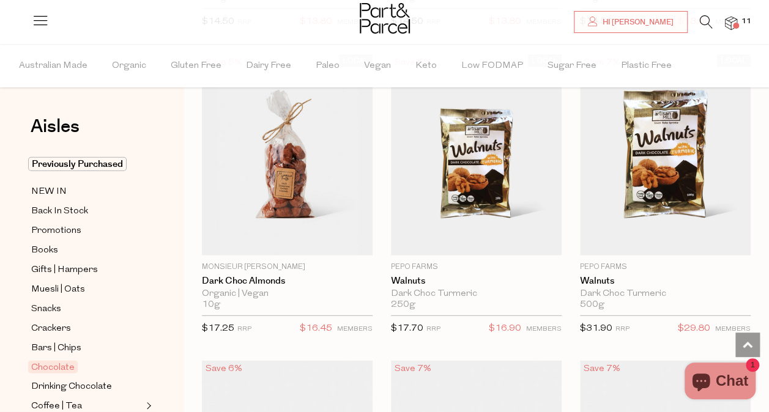
scroll to position [3785, 0]
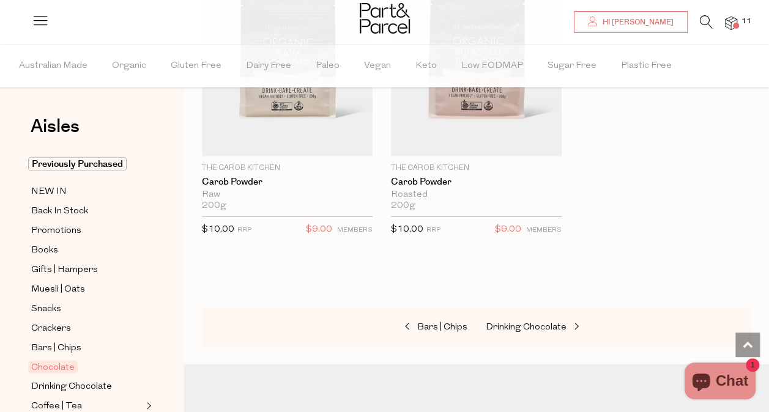
scroll to position [6031, 0]
click at [60, 225] on span "Promotions" at bounding box center [56, 231] width 50 height 15
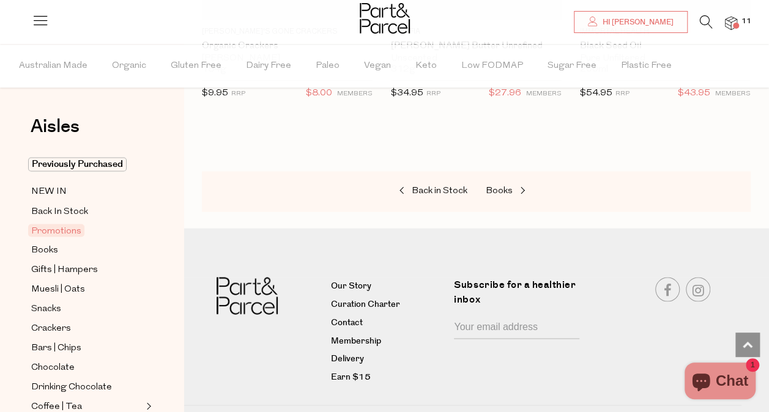
scroll to position [292, 0]
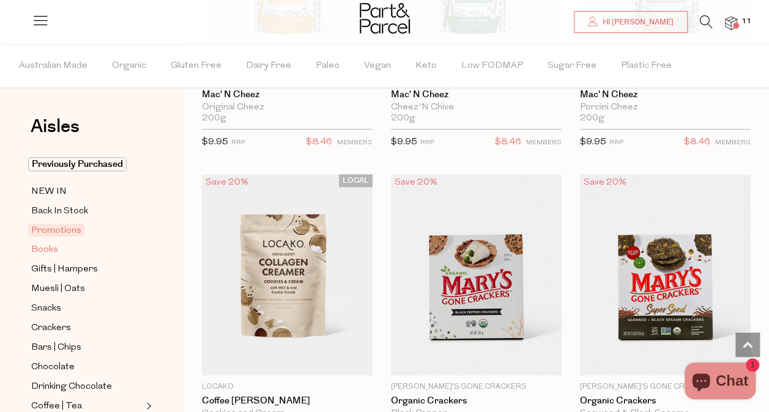
click at [42, 250] on span "Books" at bounding box center [44, 250] width 27 height 15
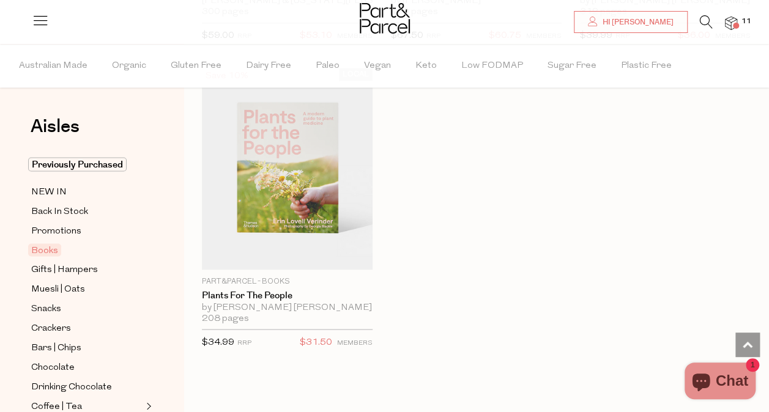
scroll to position [1024, 0]
